Goal: Find contact information: Find contact information

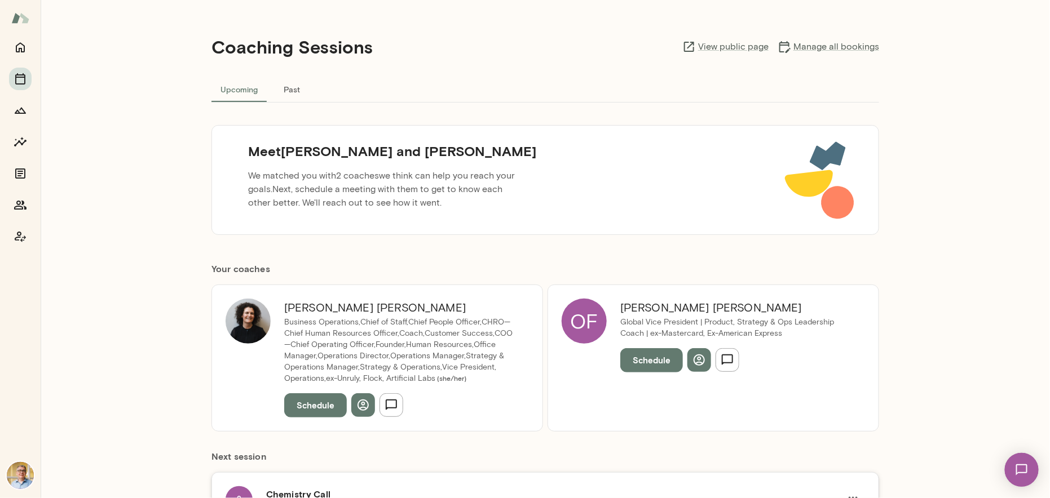
scroll to position [60, 0]
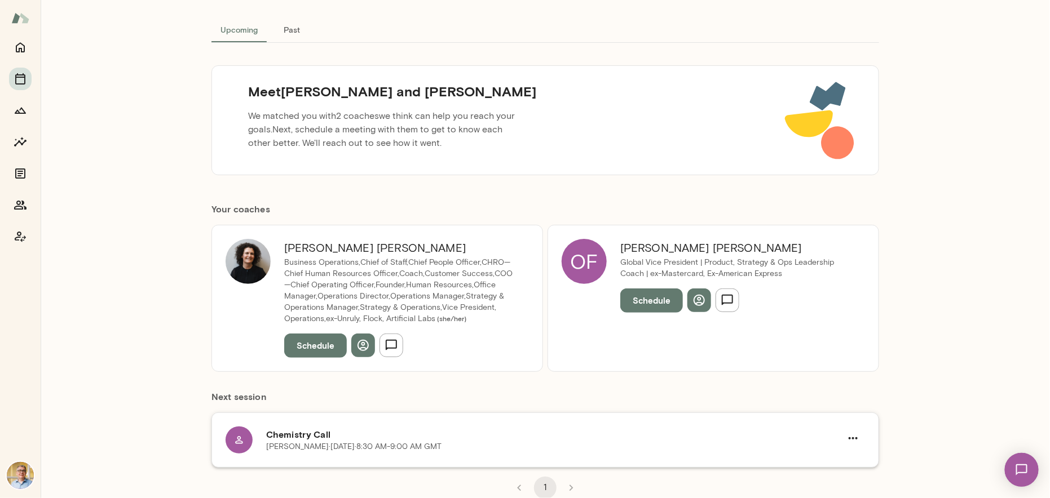
click at [318, 442] on p "[PERSON_NAME][DATE] · 8:30 AM-9:00 AM GMT" at bounding box center [353, 447] width 175 height 11
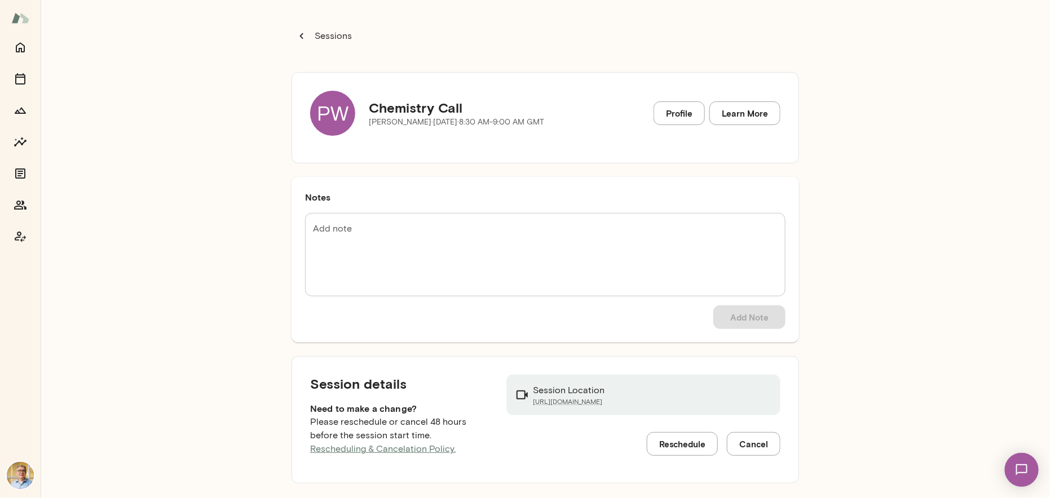
click at [332, 108] on div "PW" at bounding box center [332, 113] width 45 height 45
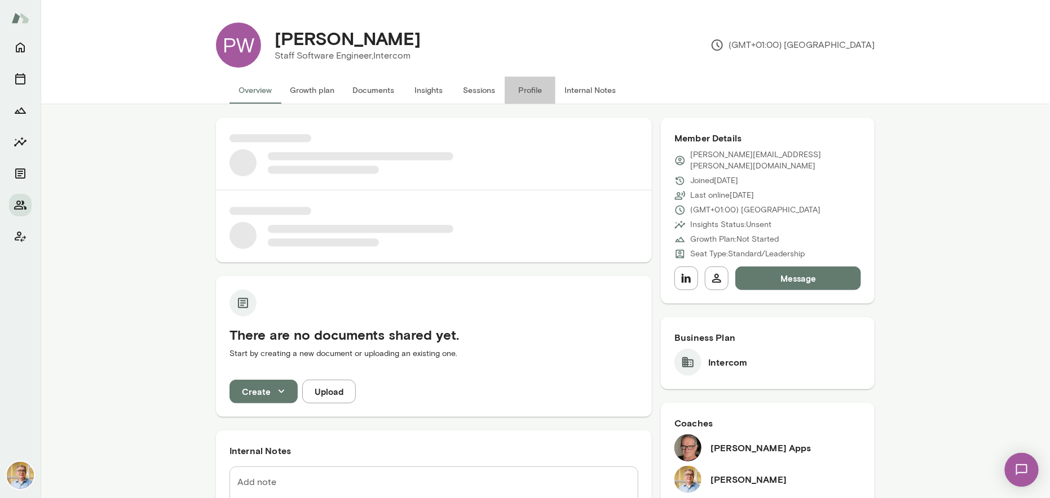
click at [523, 88] on button "Profile" at bounding box center [530, 90] width 51 height 27
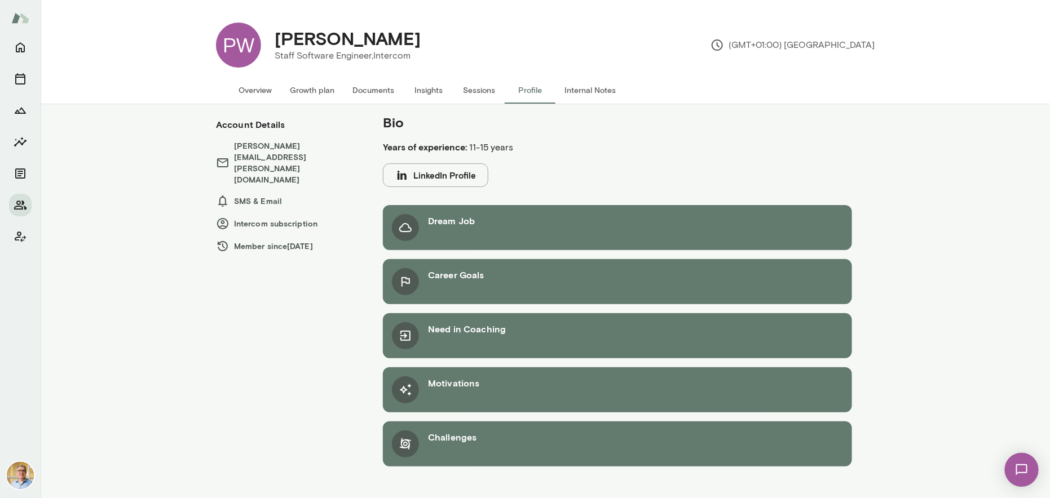
click at [576, 87] on button "Internal Notes" at bounding box center [589, 90] width 69 height 27
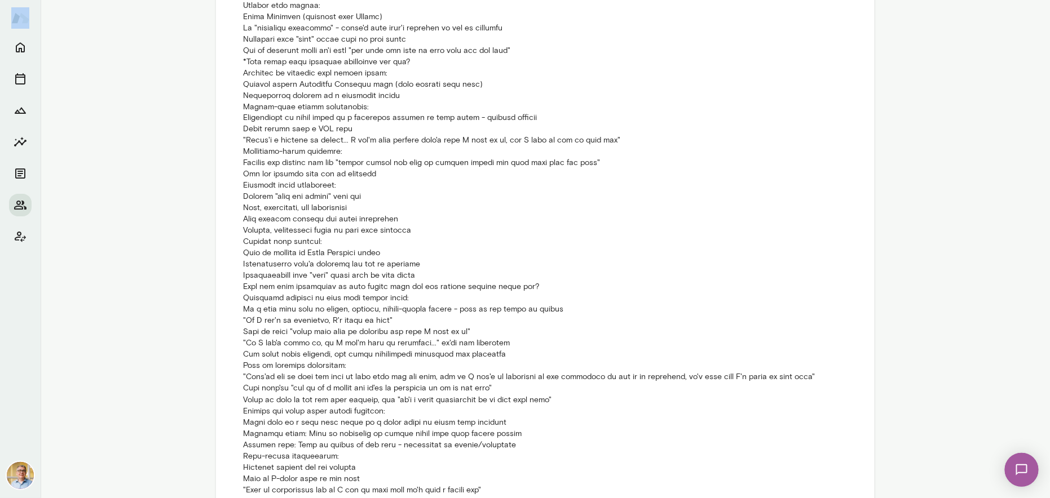
scroll to position [1077, 0]
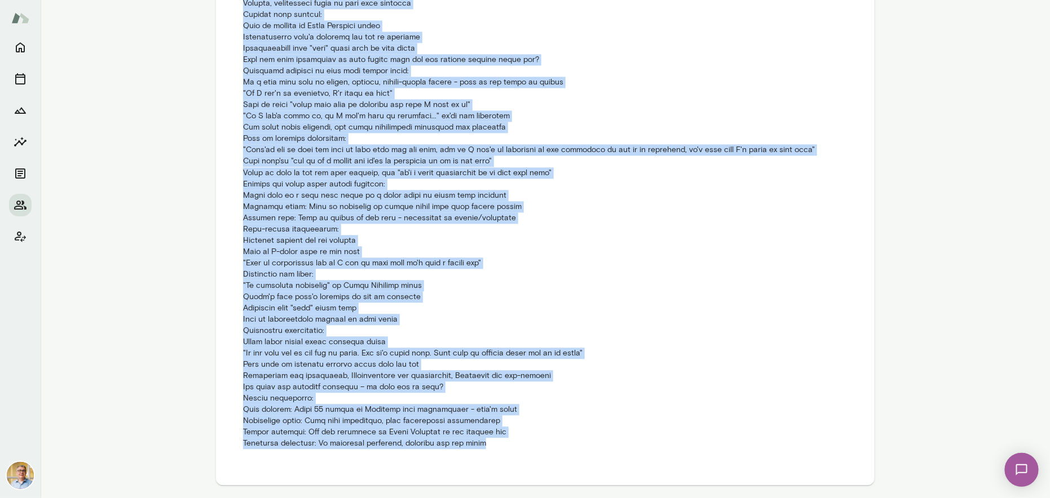
drag, startPoint x: 242, startPoint y: 345, endPoint x: 475, endPoint y: 451, distance: 255.7
copy p "2b Intercom 3 month trial YOE 16-20 years Primary Function Engineering/Technolo…"
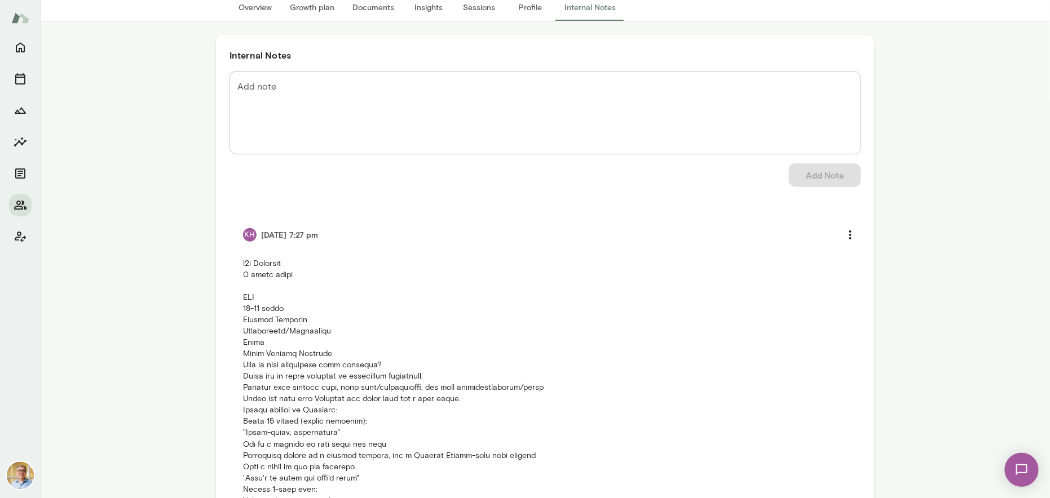
scroll to position [0, 0]
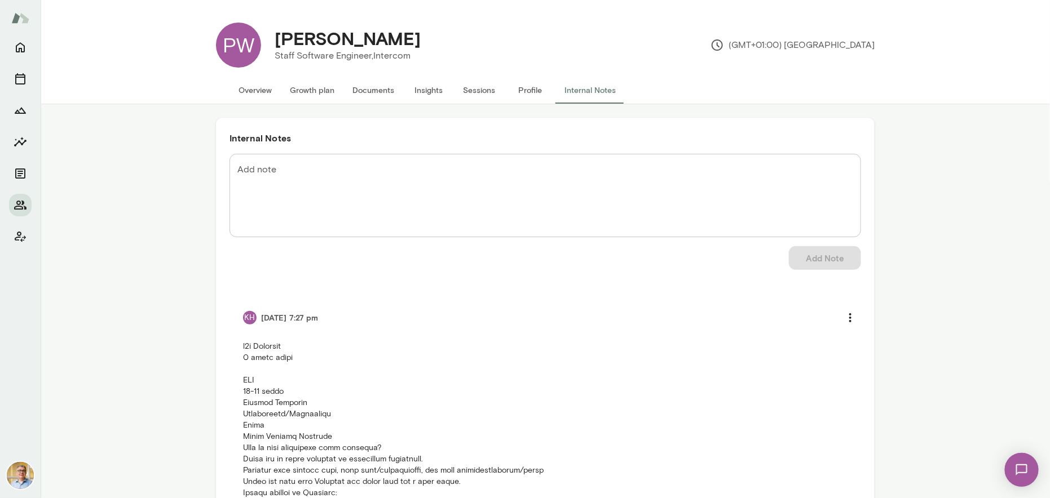
drag, startPoint x: 272, startPoint y: 37, endPoint x: 436, endPoint y: 31, distance: 163.6
click at [430, 31] on div "[PERSON_NAME]" at bounding box center [348, 38] width 164 height 21
copy h4 "[PERSON_NAME]"
click at [19, 19] on img at bounding box center [20, 17] width 18 height 21
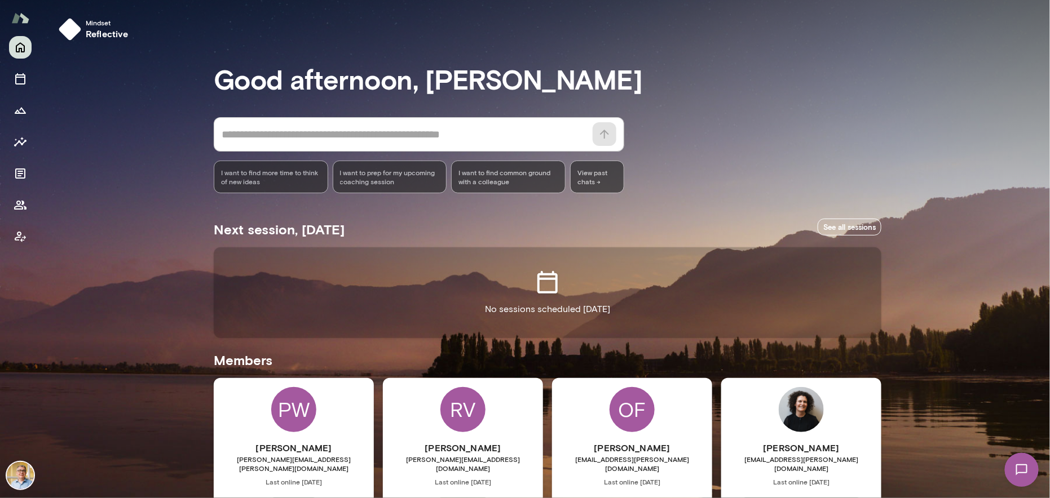
click at [411, 412] on div "RV [PERSON_NAME] [PERSON_NAME][EMAIL_ADDRESS][DOMAIN_NAME] Last online [DATE] S…" at bounding box center [463, 483] width 160 height 211
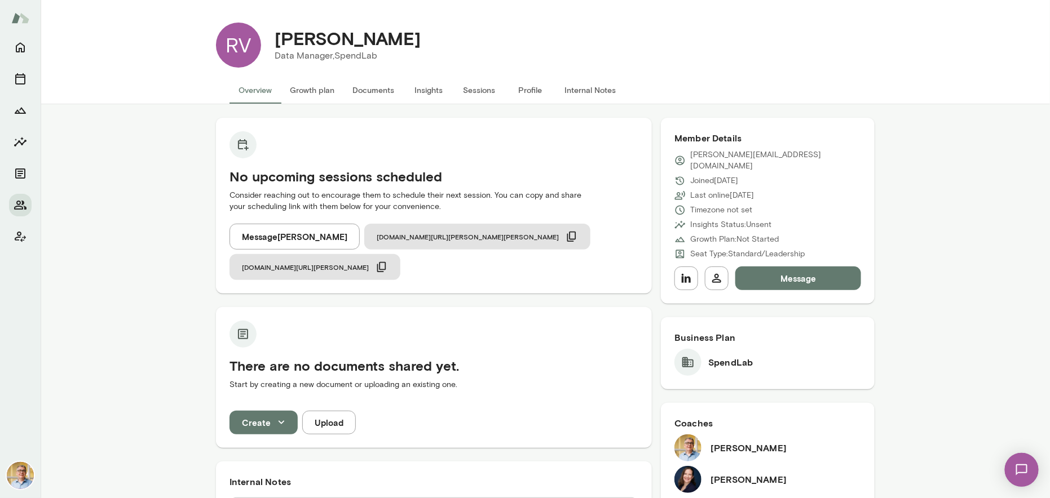
drag, startPoint x: 271, startPoint y: 38, endPoint x: 465, endPoint y: 42, distance: 194.0
click at [430, 42] on div "[PERSON_NAME]" at bounding box center [348, 38] width 164 height 21
copy h4 "[PERSON_NAME]"
